Goal: Transaction & Acquisition: Book appointment/travel/reservation

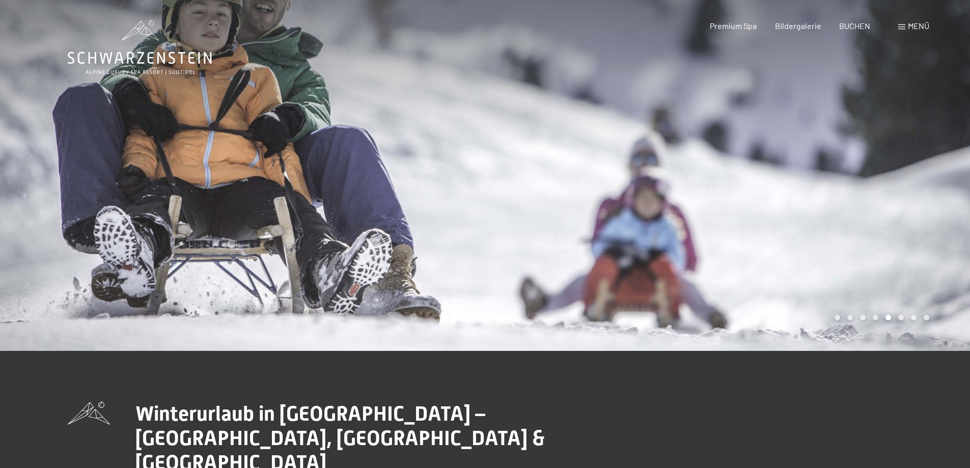
scroll to position [204, 0]
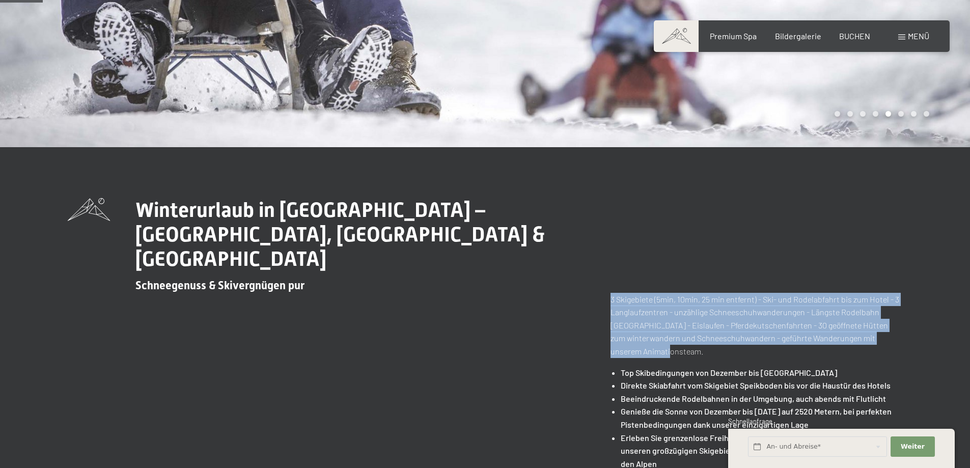
drag, startPoint x: 605, startPoint y: 273, endPoint x: 751, endPoint y: 324, distance: 154.7
click at [751, 324] on div "Winterurlaub in [GEOGRAPHIC_DATA] – [GEOGRAPHIC_DATA], [GEOGRAPHIC_DATA] & Kron…" at bounding box center [485, 459] width 835 height 523
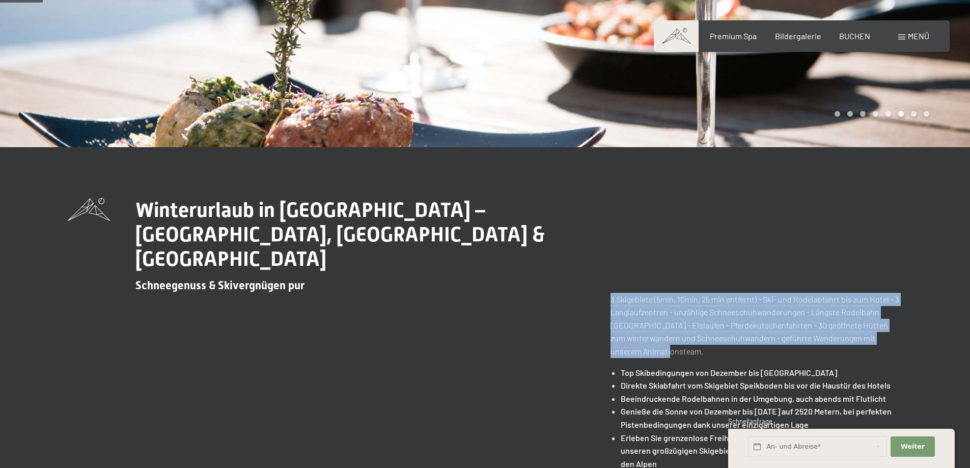
click at [751, 324] on p "3 Skigebiete (5min, 10min, 25 min entfernt) - Ski- und Rodelabfahrt bis zum Hot…" at bounding box center [756, 325] width 292 height 65
drag, startPoint x: 774, startPoint y: 327, endPoint x: 558, endPoint y: 253, distance: 228.8
click at [558, 253] on div "Winterurlaub in [GEOGRAPHIC_DATA] – [GEOGRAPHIC_DATA], [GEOGRAPHIC_DATA] & Kron…" at bounding box center [485, 459] width 835 height 523
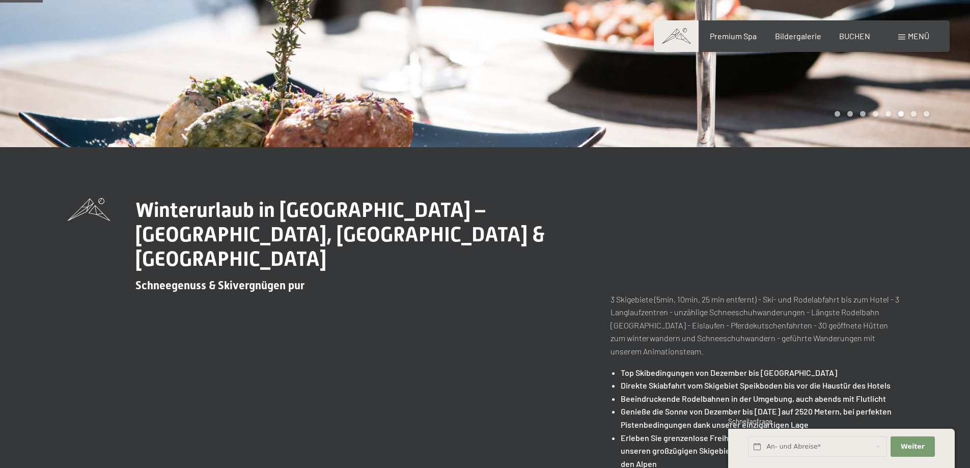
click at [916, 444] on span "Weiter" at bounding box center [913, 446] width 24 height 9
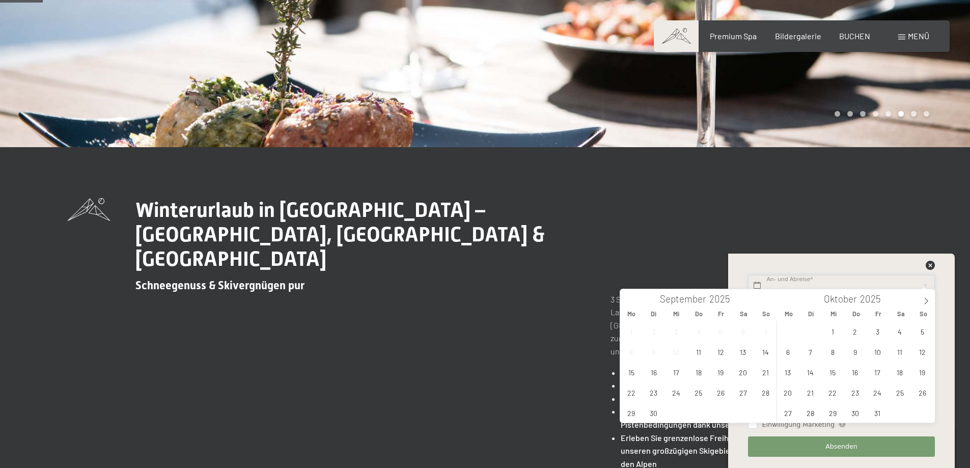
click at [806, 287] on input "text" at bounding box center [841, 285] width 186 height 21
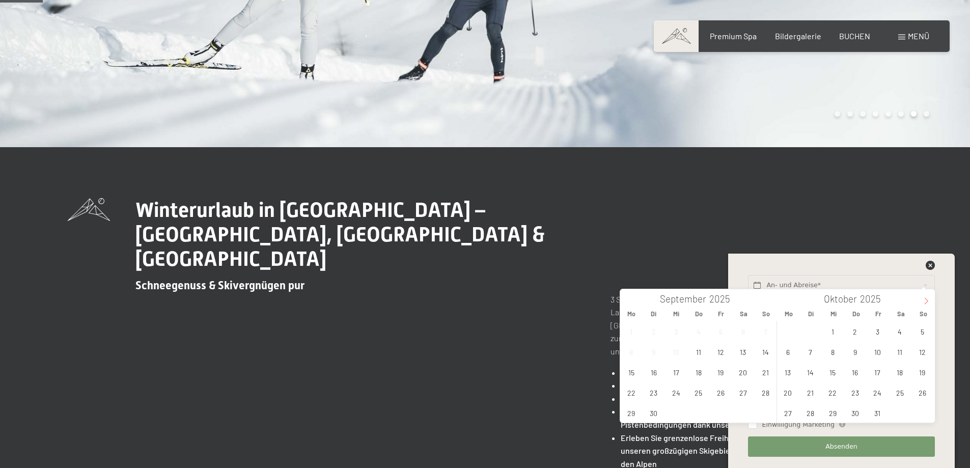
click at [926, 302] on icon at bounding box center [926, 301] width 4 height 7
click at [900, 394] on span "27" at bounding box center [900, 392] width 20 height 20
type input "[DATE]"
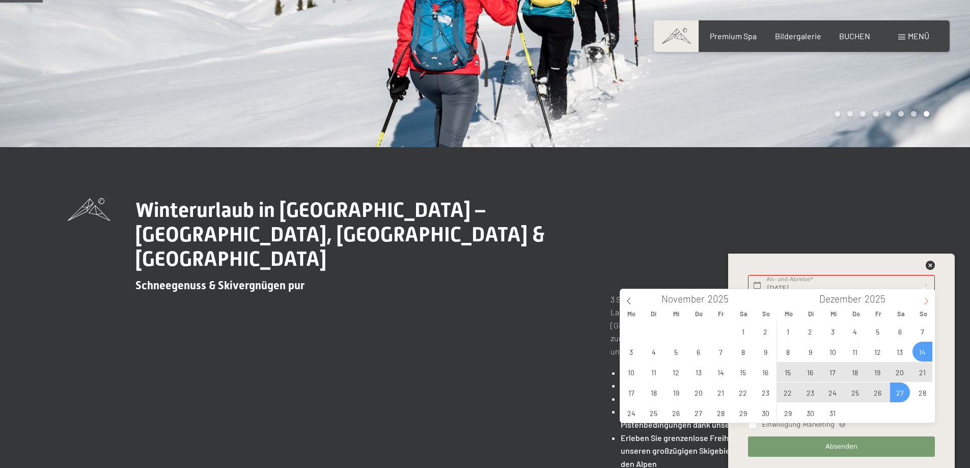
click at [927, 303] on icon at bounding box center [926, 300] width 7 height 7
type input "2026"
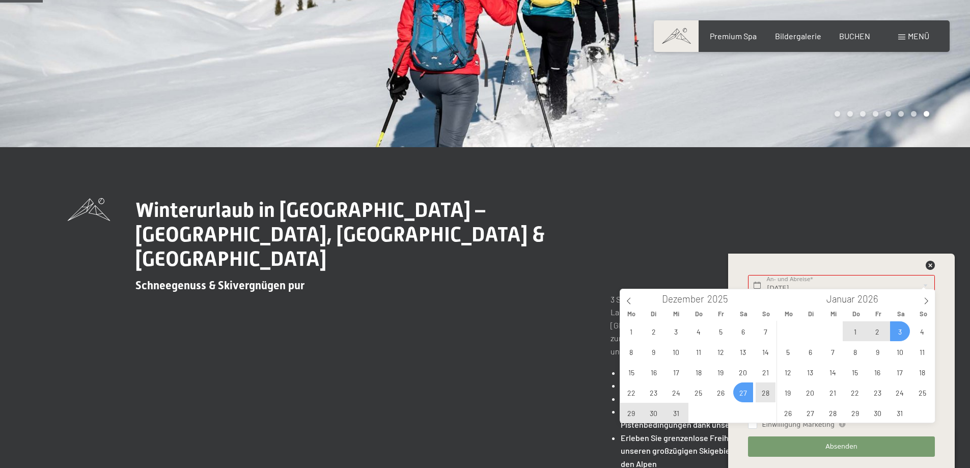
click at [894, 331] on span "3" at bounding box center [900, 331] width 20 height 20
type input "[DATE] - [DATE]"
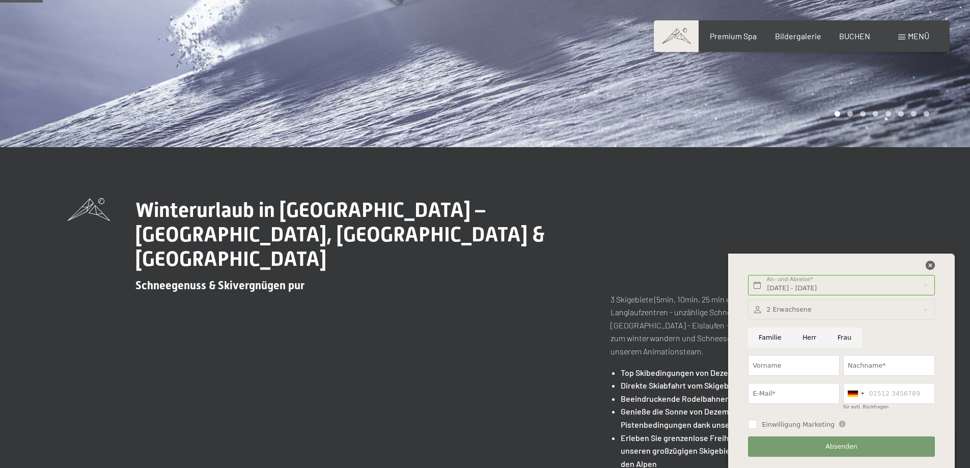
click at [928, 264] on icon at bounding box center [930, 265] width 9 height 9
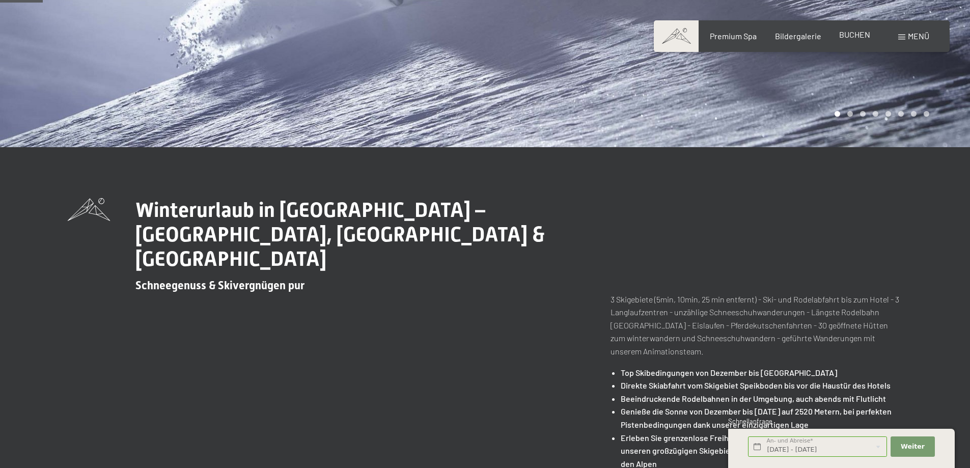
click at [846, 33] on span "BUCHEN" at bounding box center [854, 35] width 31 height 10
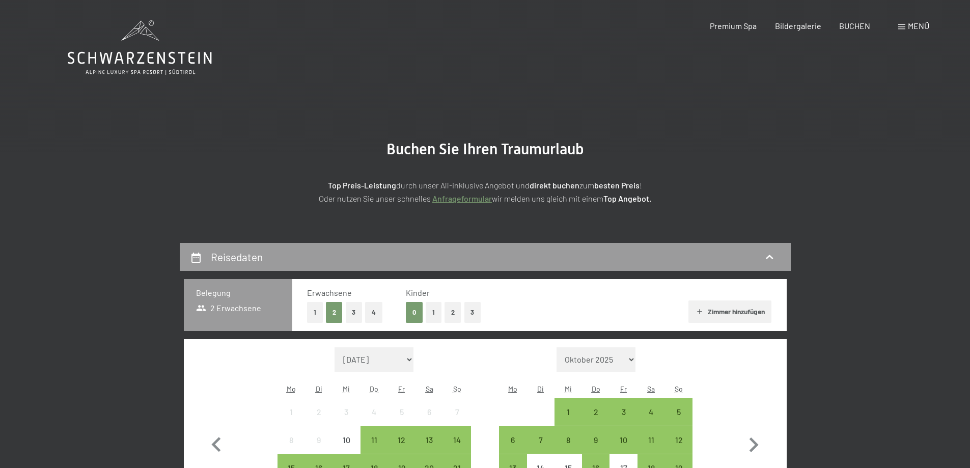
scroll to position [153, 0]
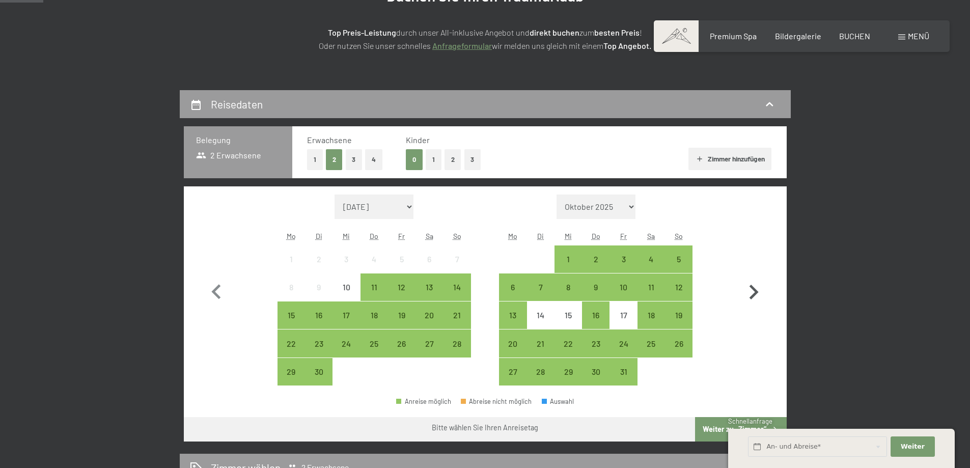
click at [749, 290] on icon "button" at bounding box center [754, 292] width 30 height 30
select select "2025-10-01"
select select "2025-11-01"
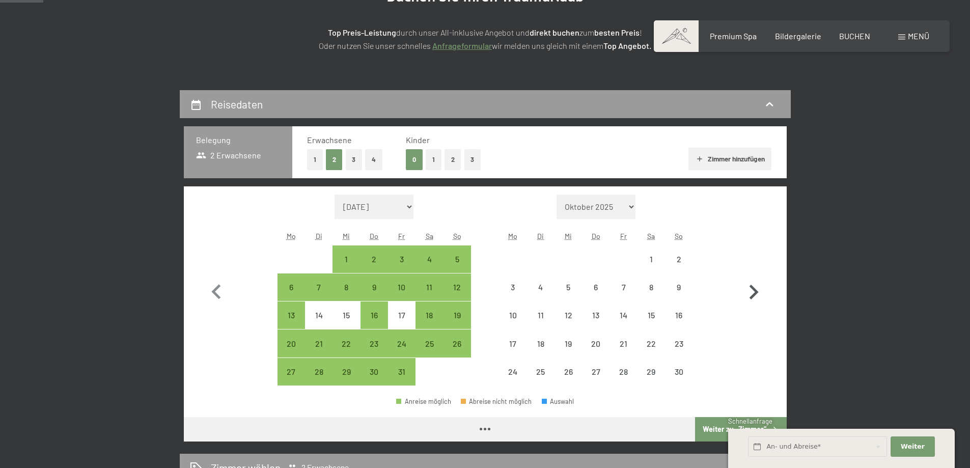
click at [749, 290] on icon "button" at bounding box center [754, 292] width 30 height 30
select select "2025-11-01"
select select "2025-12-01"
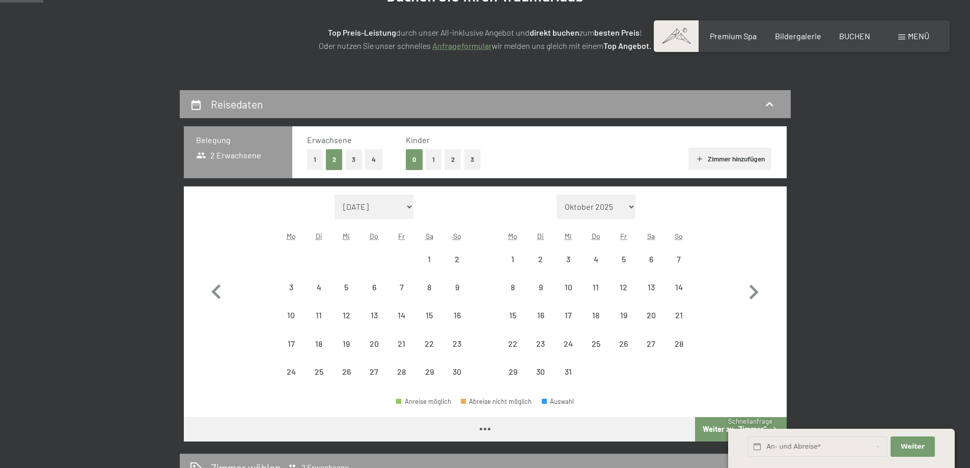
select select "2025-11-01"
select select "2025-12-01"
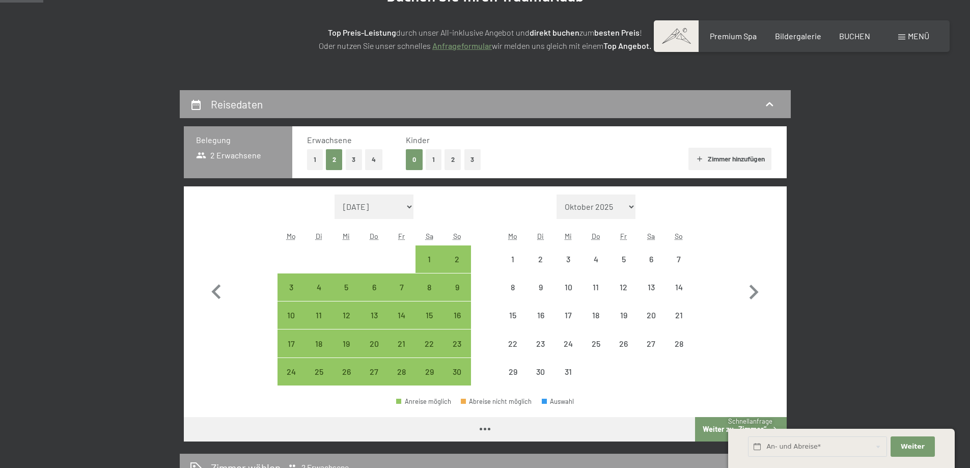
select select "2025-11-01"
select select "2025-12-01"
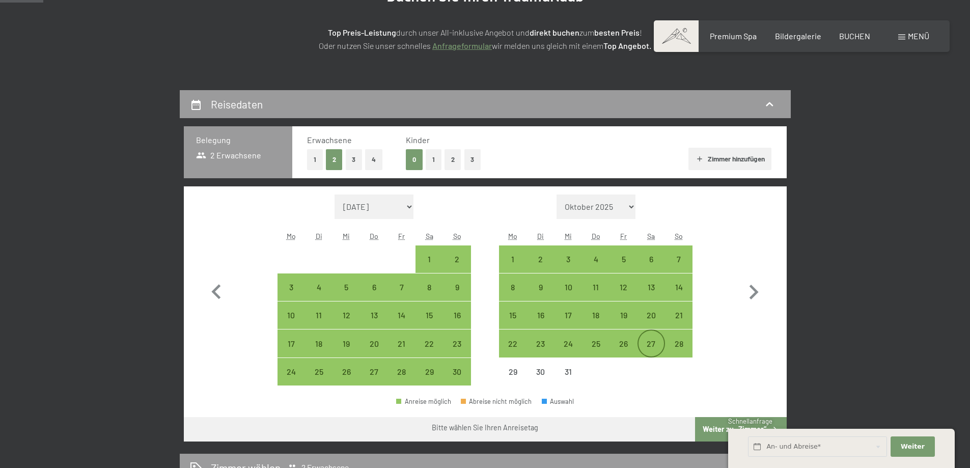
click at [655, 335] on div "27" at bounding box center [650, 342] width 25 height 25
select select "2025-11-01"
select select "2025-12-01"
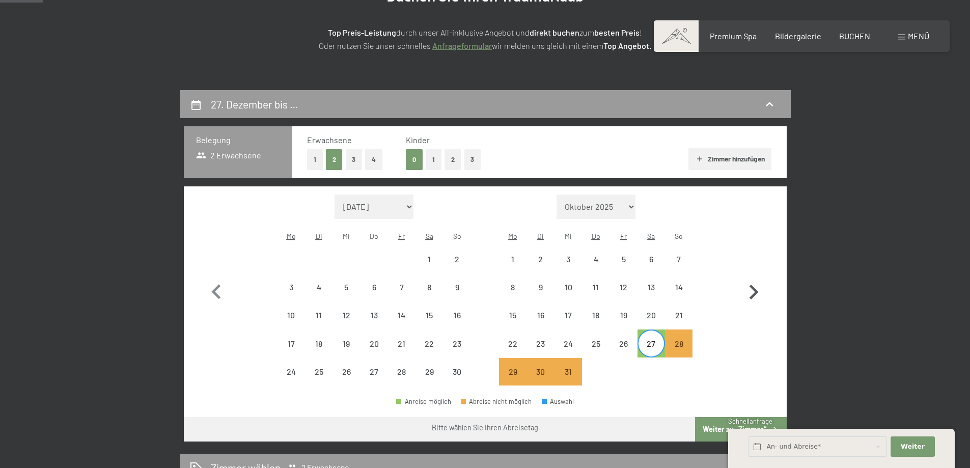
click at [752, 292] on icon "button" at bounding box center [754, 292] width 30 height 30
select select "2025-12-01"
select select "2026-01-01"
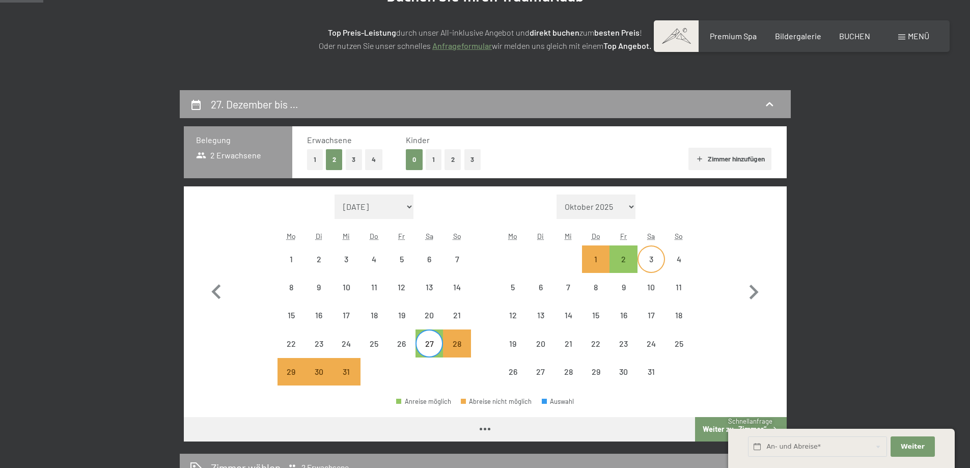
select select "2025-12-01"
select select "2026-01-01"
click at [648, 259] on div "3" at bounding box center [650, 267] width 25 height 25
select select "2025-12-01"
select select "2026-01-01"
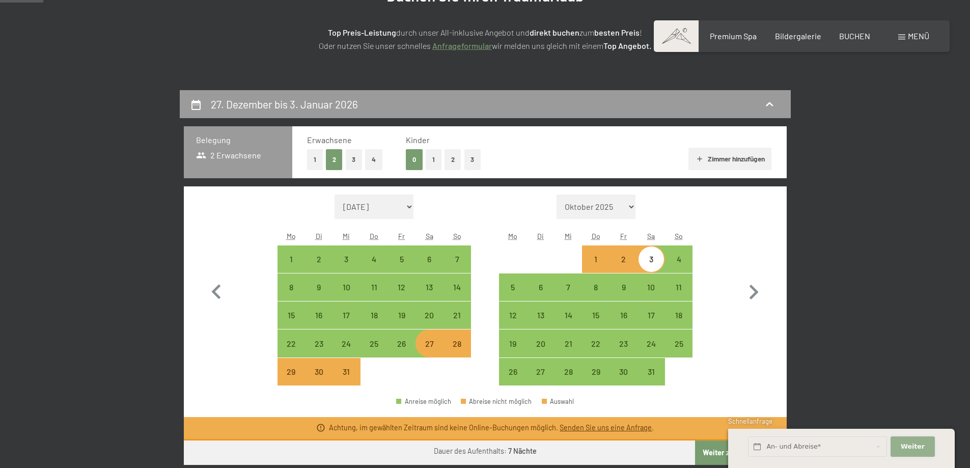
click at [916, 445] on span "Weiter" at bounding box center [913, 446] width 24 height 9
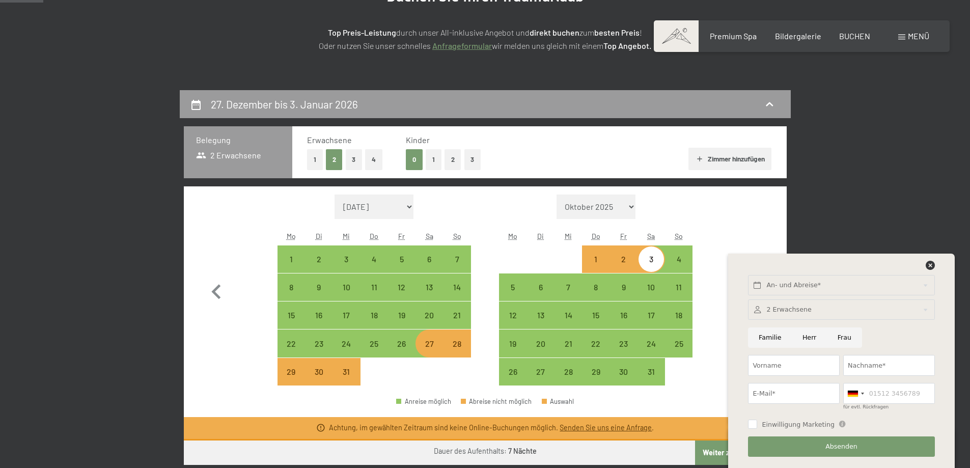
scroll to position [204, 0]
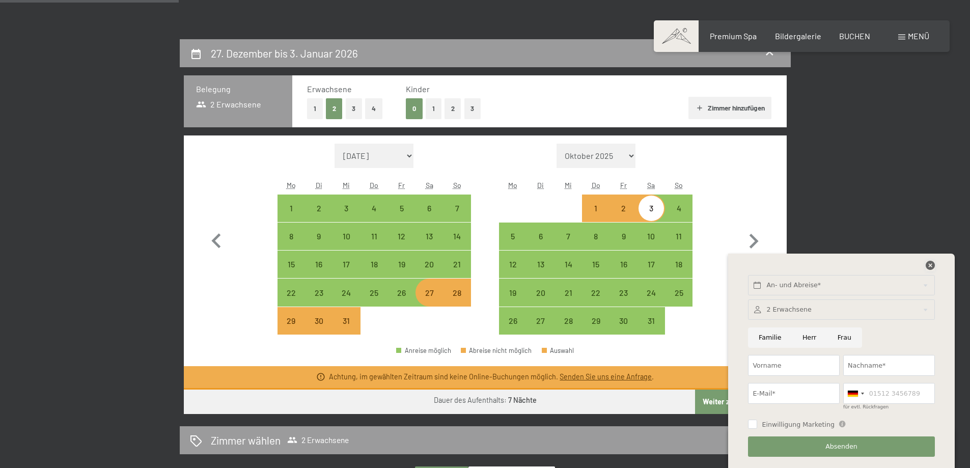
click at [930, 265] on icon at bounding box center [930, 265] width 9 height 9
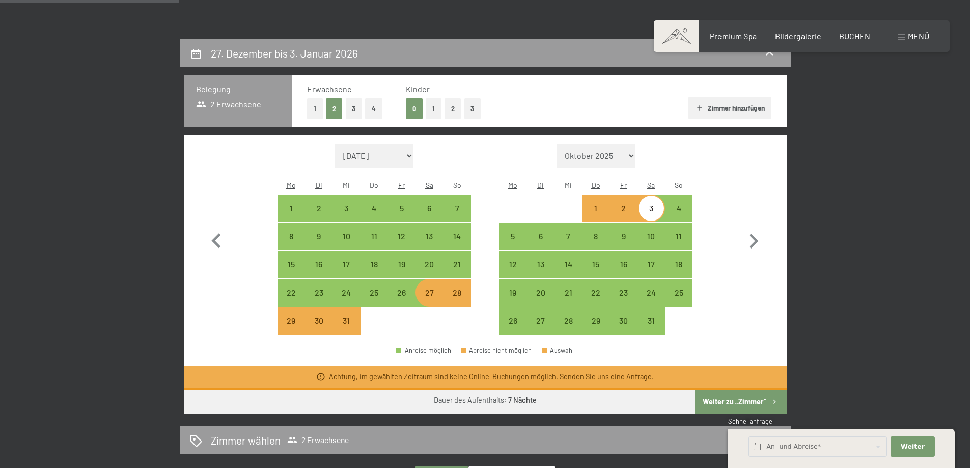
click at [453, 110] on button "2" at bounding box center [452, 108] width 17 height 21
select select "2025-12-01"
select select "2026-01-01"
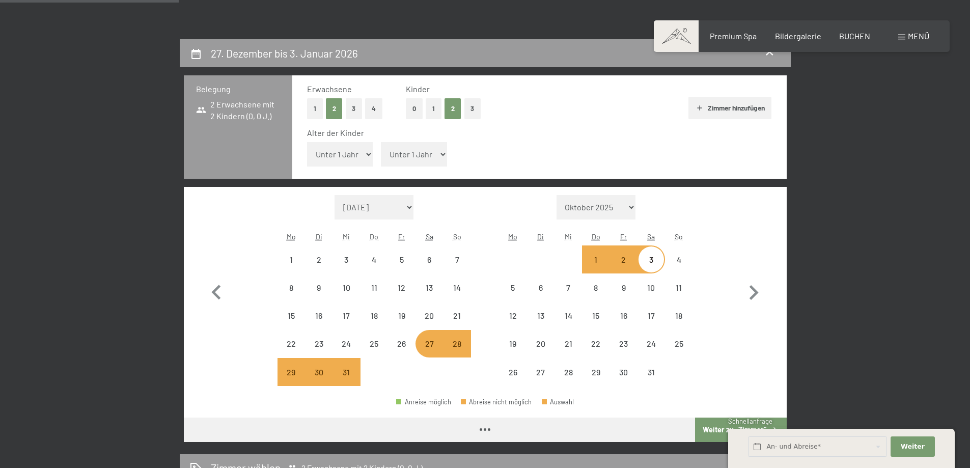
select select "2025-12-01"
select select "2026-01-01"
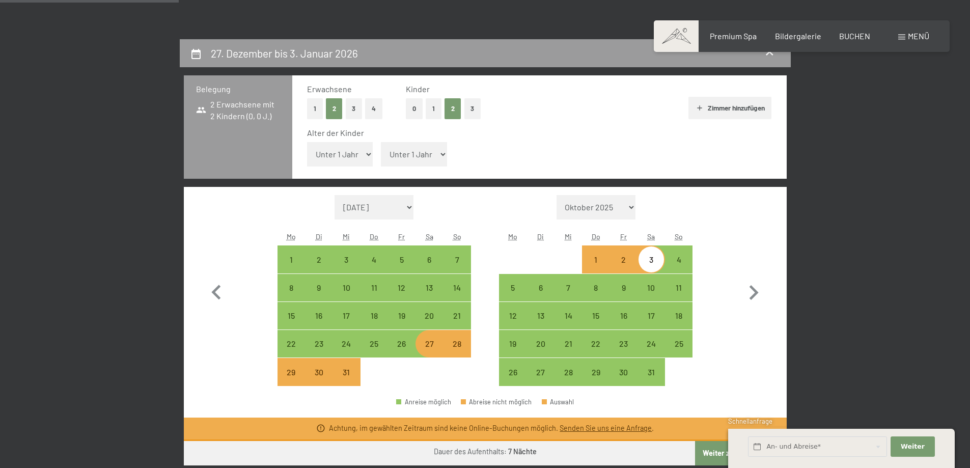
click at [363, 154] on select "Unter 1 Jahr 1 Jahr 2 Jahre 3 Jahre 4 Jahre 5 Jahre 6 Jahre 7 Jahre 8 Jahre 9 J…" at bounding box center [340, 154] width 66 height 24
select select "2"
click at [307, 142] on select "Unter 1 Jahr 1 Jahr 2 Jahre 3 Jahre 4 Jahre 5 Jahre 6 Jahre 7 Jahre 8 Jahre 9 J…" at bounding box center [340, 154] width 66 height 24
select select "2025-12-01"
select select "2026-01-01"
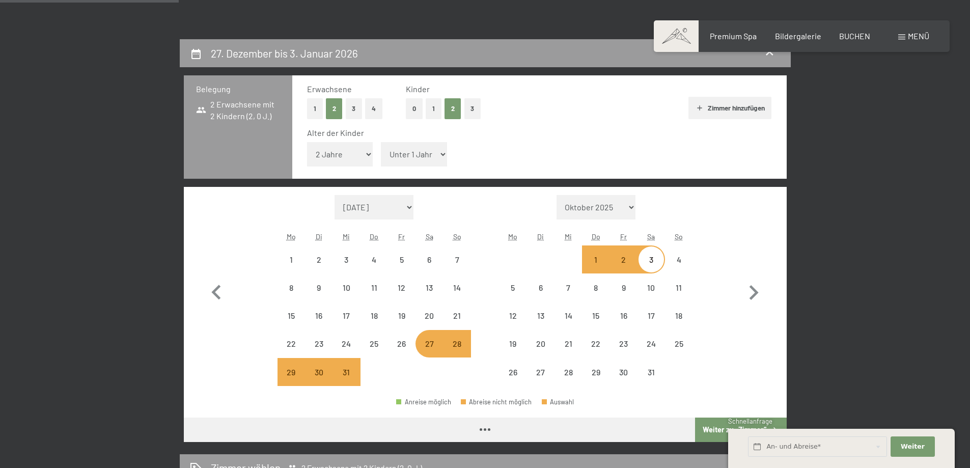
click at [433, 157] on select "Unter 1 Jahr 1 Jahr 2 Jahre 3 Jahre 4 Jahre 5 Jahre 6 Jahre 7 Jahre 8 Jahre 9 J…" at bounding box center [414, 154] width 66 height 24
select select "2025-12-01"
select select "2026-01-01"
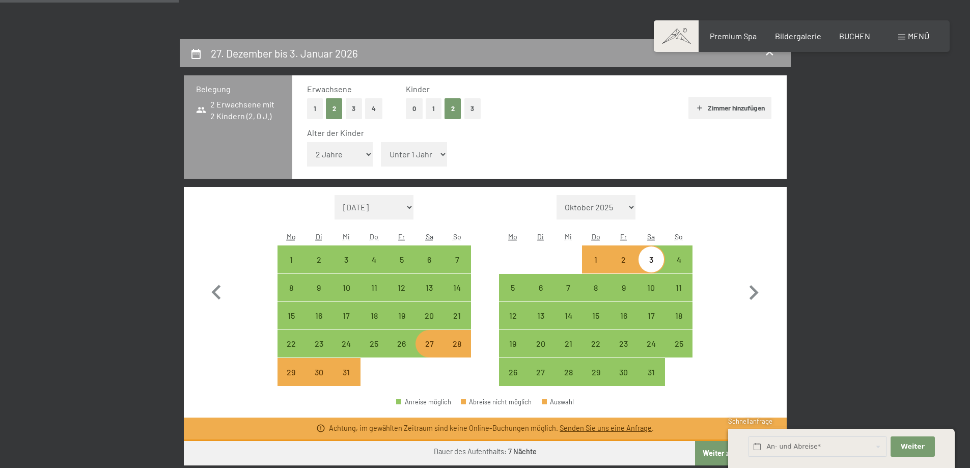
select select "5"
click at [381, 142] on select "Unter 1 Jahr 1 Jahr 2 Jahre 3 Jahre 4 Jahre 5 Jahre 6 Jahre 7 Jahre 8 Jahre 9 J…" at bounding box center [414, 154] width 66 height 24
select select "2025-12-01"
select select "2026-01-01"
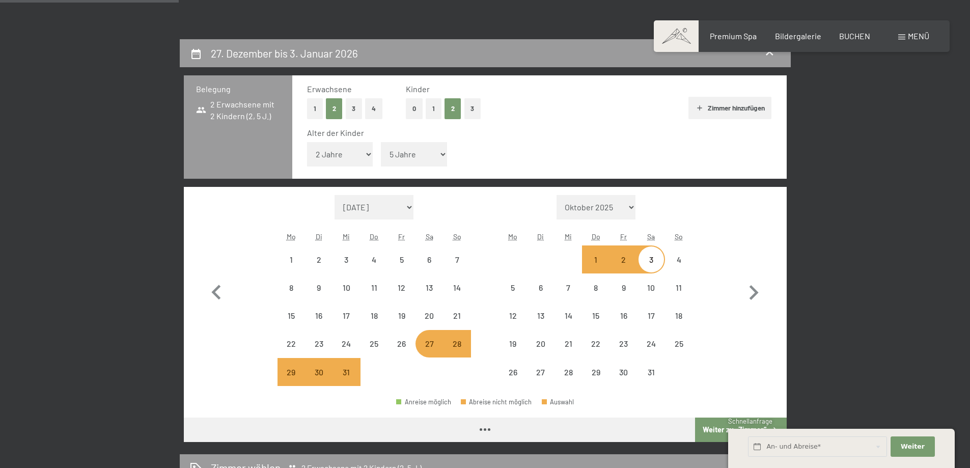
select select "2025-12-01"
select select "2026-01-01"
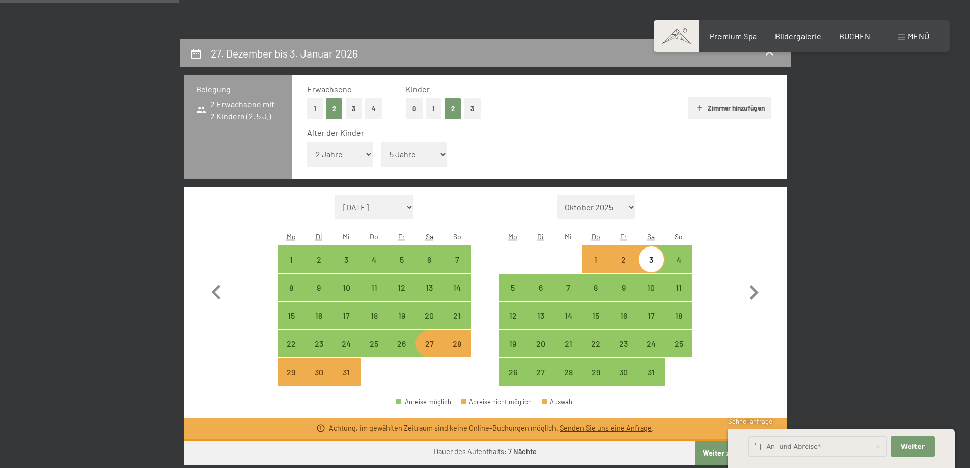
scroll to position [255, 0]
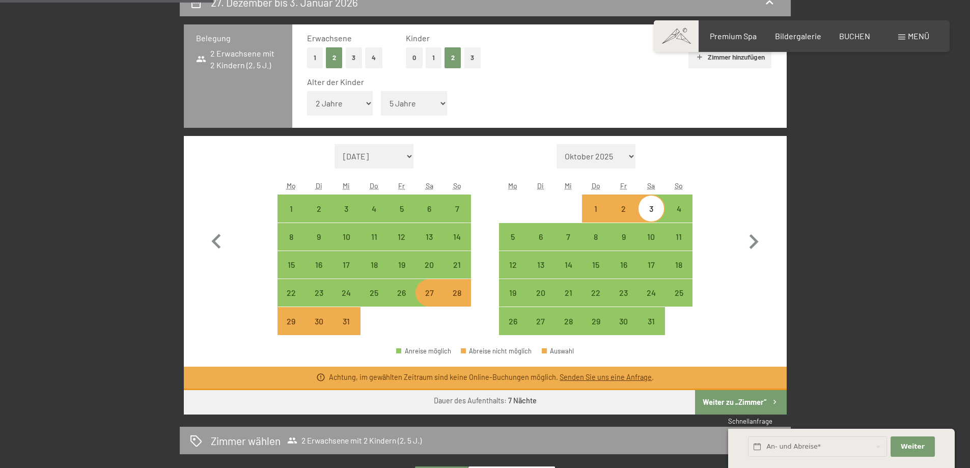
click at [747, 399] on button "Weiter zu „Zimmer“" at bounding box center [740, 402] width 91 height 24
select select "2025-12-01"
select select "2026-01-01"
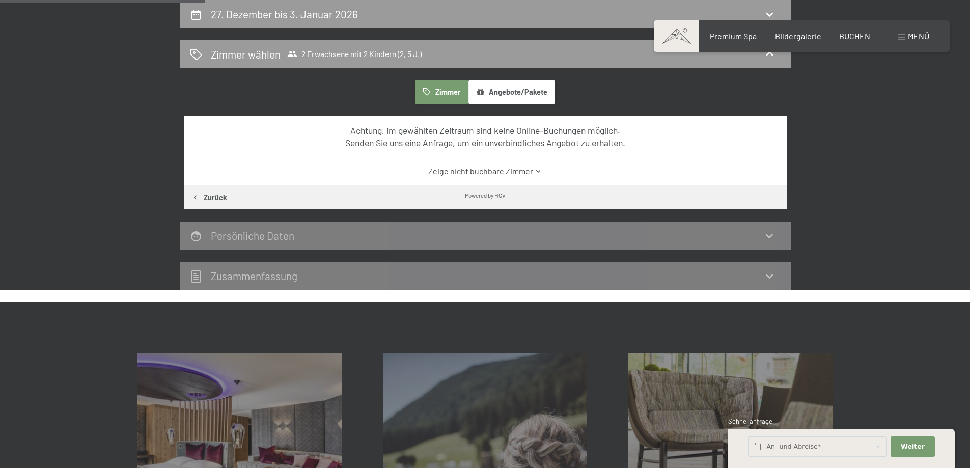
scroll to position [39, 0]
